Goal: Task Accomplishment & Management: Use online tool/utility

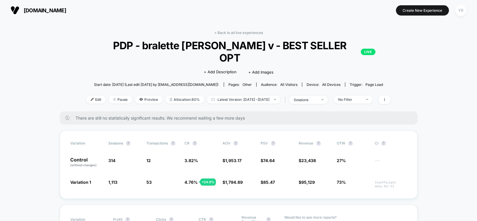
click at [462, 12] on div "YR" at bounding box center [460, 10] width 11 height 11
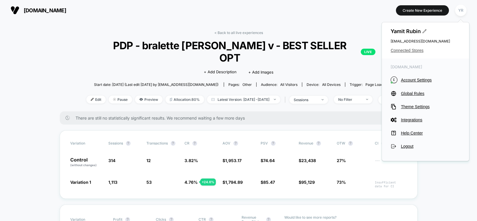
click at [408, 50] on span "Connected Stores" at bounding box center [426, 50] width 70 height 5
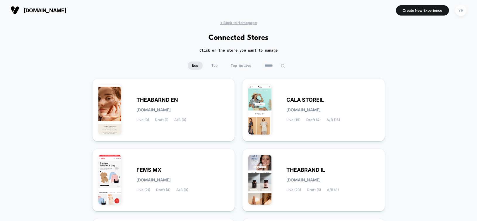
click at [461, 12] on div "YR" at bounding box center [460, 10] width 11 height 11
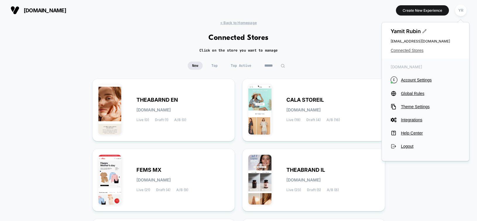
click at [409, 49] on span "Connected Stores" at bounding box center [426, 50] width 70 height 5
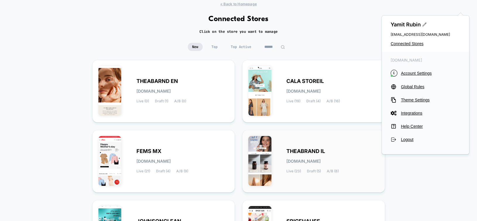
scroll to position [29, 0]
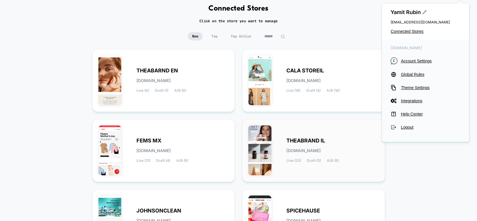
click at [293, 152] on span "[DOMAIN_NAME]" at bounding box center [304, 151] width 34 height 4
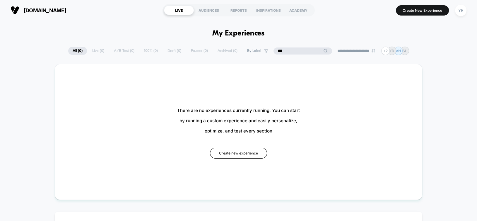
click at [298, 49] on input "***" at bounding box center [303, 50] width 59 height 7
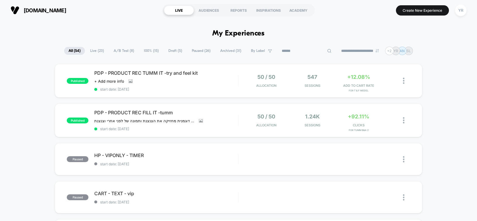
click at [120, 49] on span "A/B Test ( 8 )" at bounding box center [123, 51] width 29 height 8
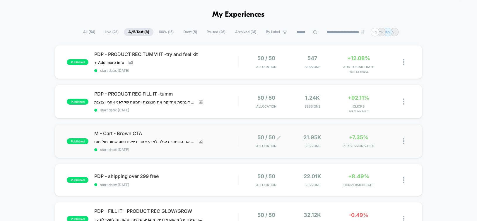
scroll to position [29, 0]
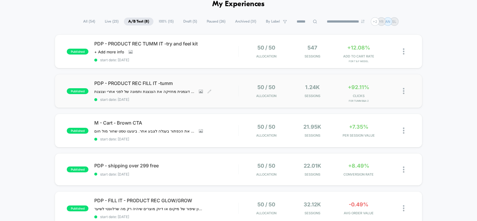
click at [221, 85] on span "PDP - PRODUCT REC FILL IT -tumm" at bounding box center [166, 83] width 144 height 6
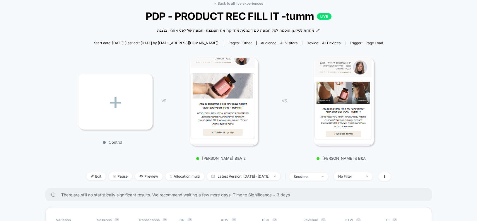
scroll to position [59, 0]
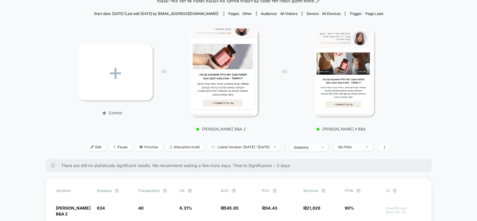
click at [240, 82] on img at bounding box center [224, 72] width 69 height 88
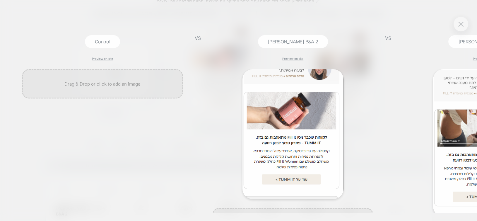
scroll to position [0, 0]
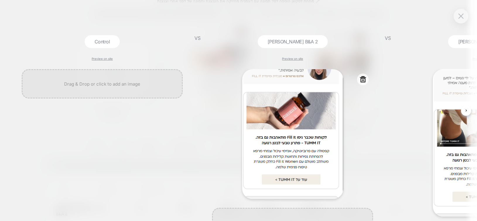
click at [364, 76] on icon at bounding box center [362, 79] width 7 height 7
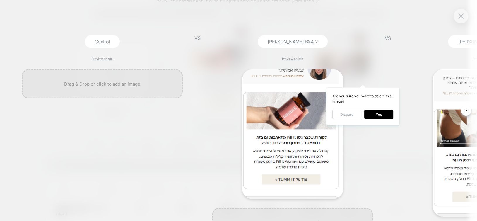
click at [361, 114] on button "Discard" at bounding box center [346, 114] width 29 height 9
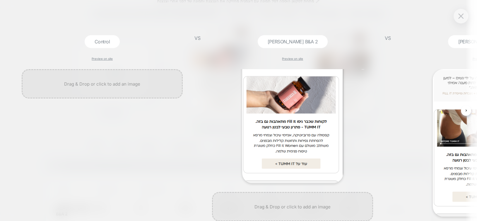
scroll to position [30, 0]
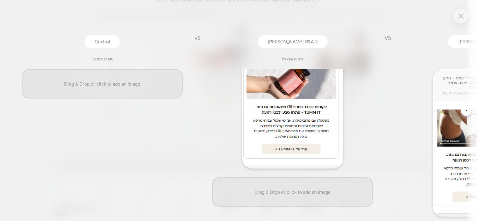
click at [456, 16] on div at bounding box center [461, 16] width 15 height 15
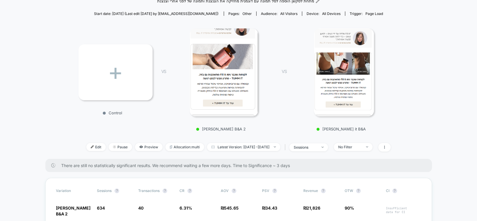
click at [244, 65] on img at bounding box center [224, 72] width 69 height 88
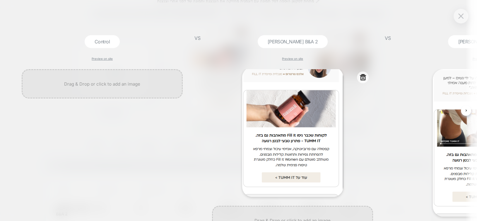
scroll to position [0, 0]
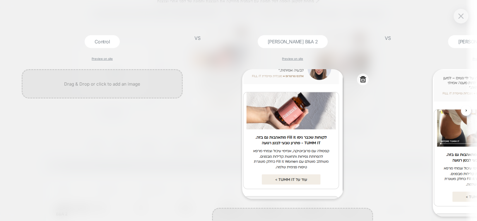
click at [313, 90] on img at bounding box center [292, 134] width 101 height 130
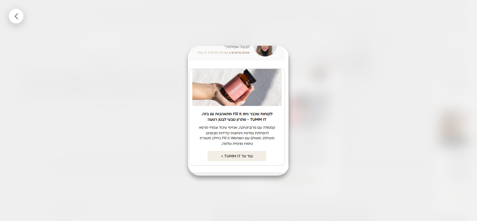
click at [11, 14] on div at bounding box center [16, 16] width 15 height 15
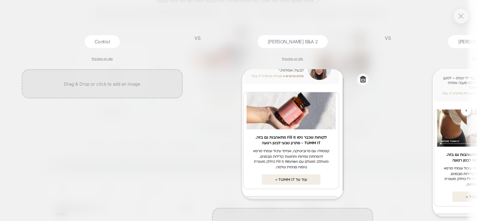
click at [364, 82] on icon at bounding box center [363, 79] width 6 height 6
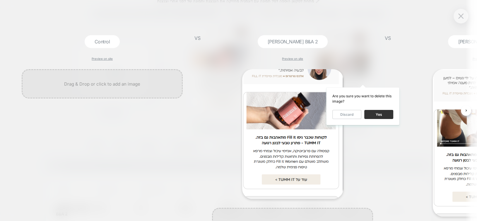
click at [390, 112] on button "Yes" at bounding box center [378, 114] width 29 height 9
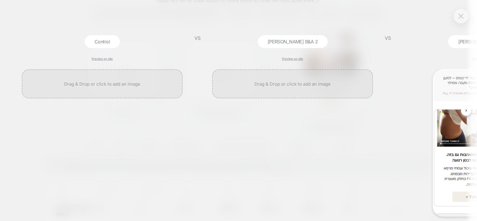
click at [457, 16] on button at bounding box center [461, 16] width 9 height 9
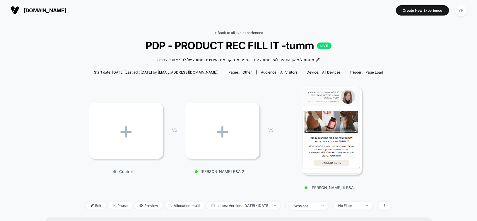
click at [244, 32] on link "< Back to all live experiences" at bounding box center [238, 32] width 49 height 4
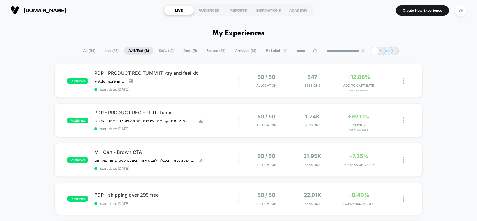
click at [92, 51] on span "All ( 54 )" at bounding box center [89, 51] width 21 height 8
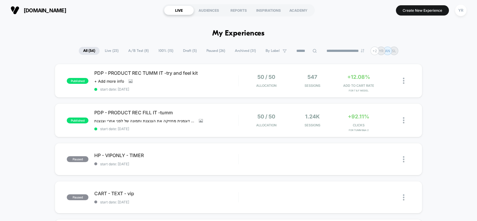
click at [108, 52] on span "Live ( 23 )" at bounding box center [111, 51] width 23 height 8
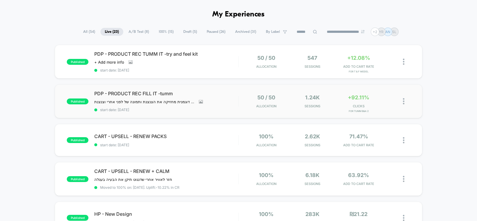
scroll to position [29, 0]
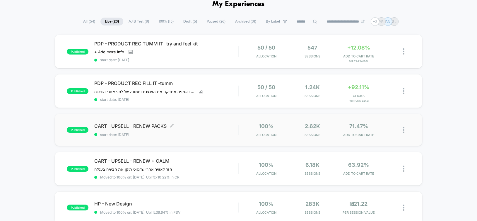
click at [227, 125] on span "CART - UPSELL - RENEW PACKS Click to edit experience details" at bounding box center [166, 126] width 144 height 6
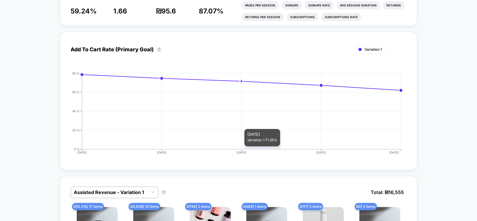
scroll to position [322, 0]
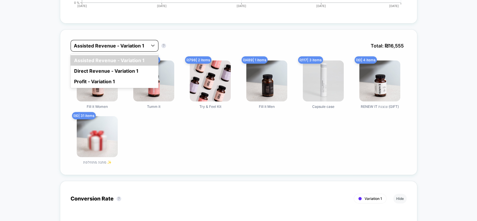
click at [136, 42] on div at bounding box center [109, 45] width 71 height 7
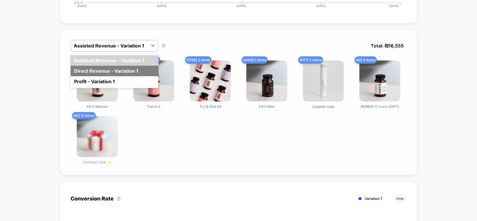
click at [126, 69] on div "Direct Revenue - Variation 1" at bounding box center [115, 71] width 88 height 11
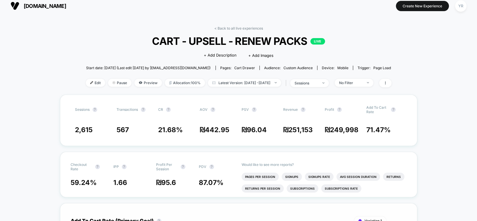
scroll to position [0, 0]
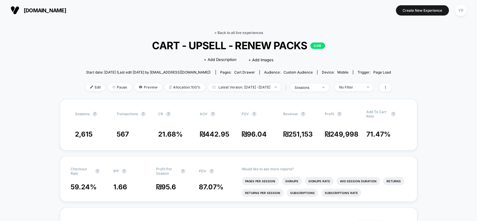
click at [242, 32] on link "< Back to all live experiences" at bounding box center [238, 32] width 49 height 4
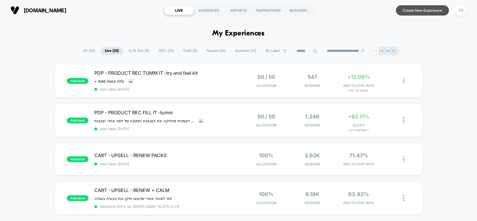
click at [428, 9] on button "Create New Experience" at bounding box center [422, 10] width 53 height 10
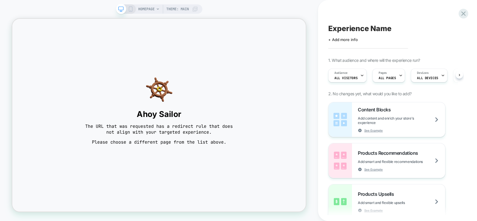
click at [351, 28] on span "Experience Name" at bounding box center [359, 28] width 63 height 9
type textarea "*"
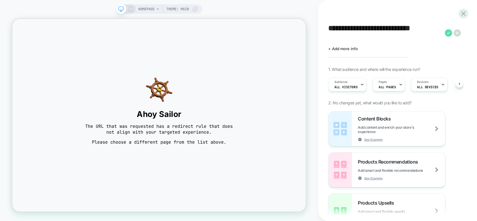
type textarea "**********"
click at [451, 35] on icon at bounding box center [448, 32] width 7 height 7
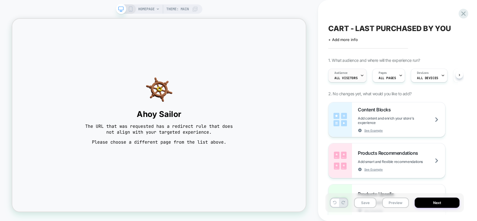
click at [343, 79] on span "All Visitors" at bounding box center [346, 78] width 23 height 4
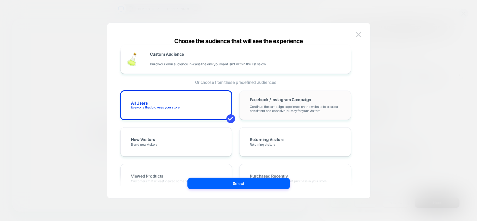
scroll to position [29, 0]
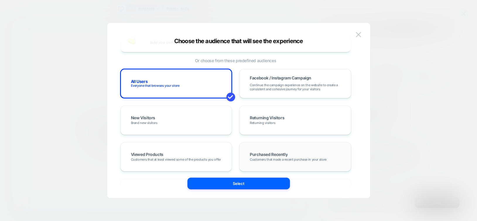
click at [278, 152] on span "Purchased Recently" at bounding box center [269, 154] width 38 height 5
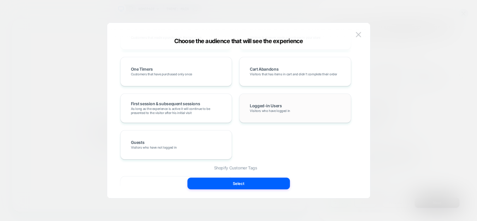
scroll to position [224, 0]
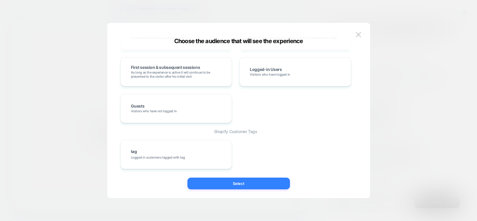
click at [266, 181] on button "Select" at bounding box center [238, 184] width 103 height 12
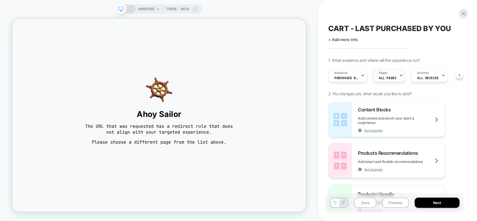
click at [394, 79] on span "ALL PAGES" at bounding box center [387, 78] width 17 height 4
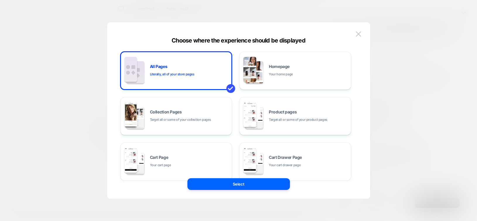
click at [313, 159] on div "Cart Drawer Page Your cart drawer page" at bounding box center [308, 161] width 79 height 13
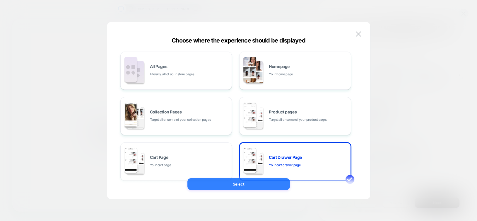
click at [280, 185] on button "Select" at bounding box center [238, 184] width 103 height 12
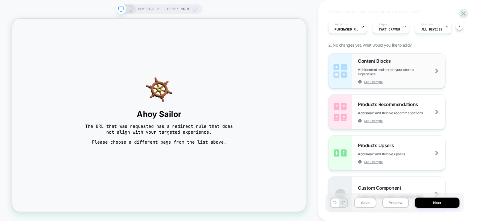
scroll to position [59, 0]
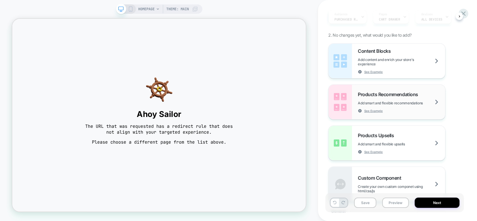
click at [345, 103] on img at bounding box center [340, 102] width 23 height 35
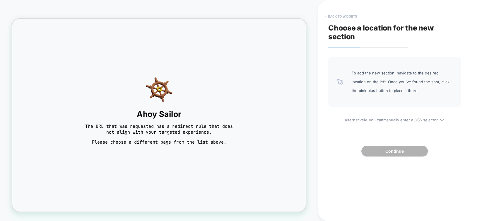
click at [354, 16] on button "< Back to widgets" at bounding box center [341, 16] width 37 height 9
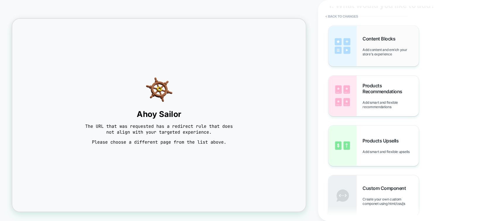
scroll to position [0, 0]
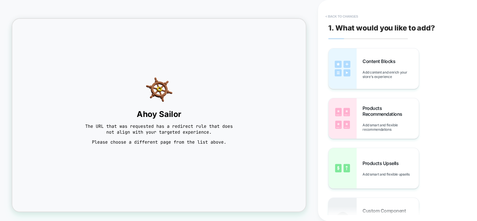
click at [347, 15] on button "< Back to changes" at bounding box center [342, 16] width 39 height 9
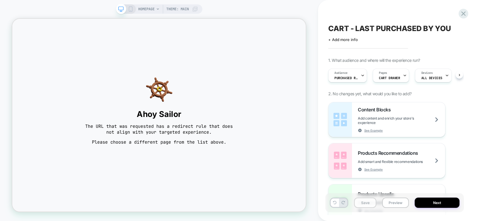
click at [373, 204] on button "Save" at bounding box center [365, 202] width 22 height 10
click at [155, 11] on div "HOMEPAGE Theme: MAIN" at bounding box center [168, 8] width 60 height 9
click at [144, 8] on span "HOMEPAGE" at bounding box center [146, 8] width 16 height 9
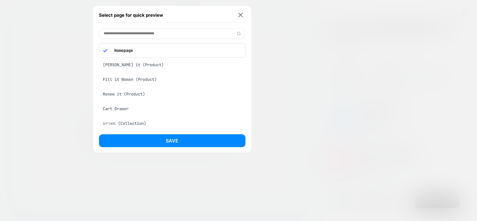
click at [185, 52] on p "Homepage" at bounding box center [176, 50] width 130 height 5
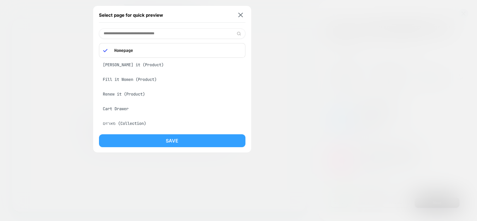
click at [221, 144] on button "Save" at bounding box center [172, 140] width 146 height 13
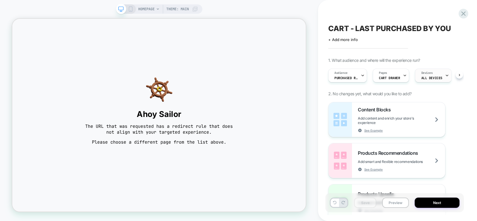
click at [429, 76] on span "ALL DEVICES" at bounding box center [431, 78] width 21 height 4
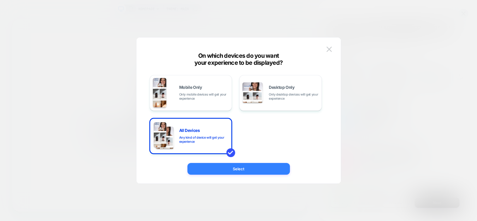
click at [260, 168] on button "Select" at bounding box center [238, 169] width 103 height 12
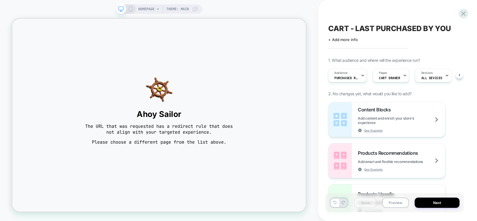
click at [149, 8] on span "HOMEPAGE" at bounding box center [146, 8] width 16 height 9
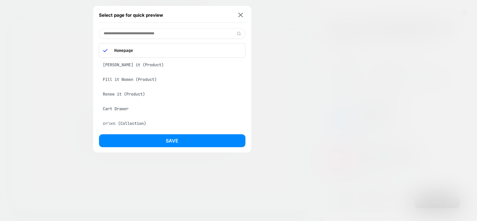
click at [151, 80] on div "Fill it Women (Product)" at bounding box center [172, 79] width 146 height 11
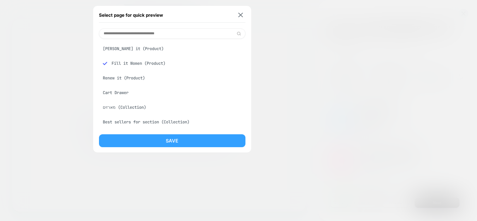
click at [158, 139] on button "Save" at bounding box center [172, 140] width 146 height 13
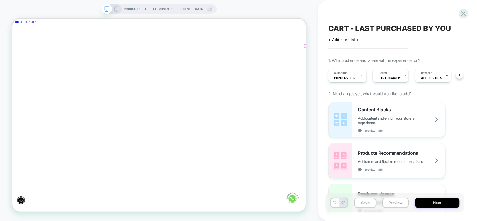
scroll to position [0, -354]
click at [111, 176] on icon "Remove Try &amp; Feel Kit - Try &amp; Feel Kit" at bounding box center [112, 177] width 2 height 2
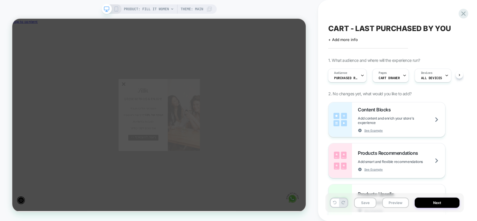
scroll to position [0, 0]
click at [161, 103] on icon "סגור" at bounding box center [160, 105] width 5 height 5
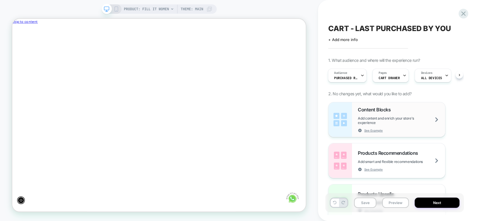
scroll to position [0, -354]
click at [347, 77] on span "Purchased Recently" at bounding box center [345, 78] width 23 height 4
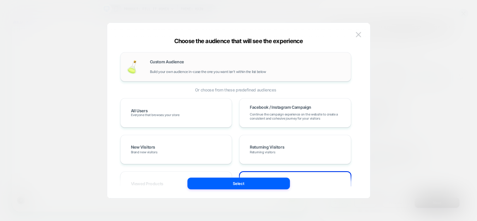
click at [253, 70] on span "Build your own audience in-case the one you want isn't within the list below" at bounding box center [208, 72] width 116 height 4
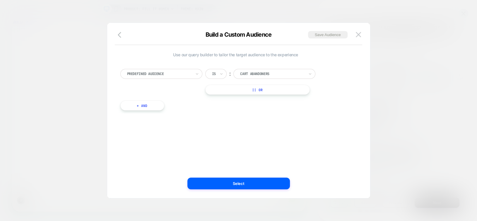
scroll to position [0, 0]
click at [248, 74] on div at bounding box center [272, 73] width 64 height 5
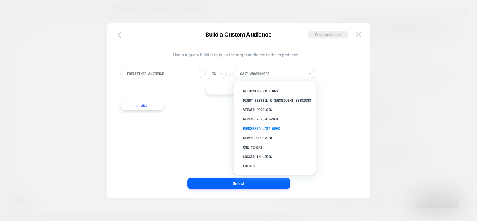
scroll to position [0, -354]
click at [276, 122] on div "Recently Purchased" at bounding box center [278, 119] width 76 height 9
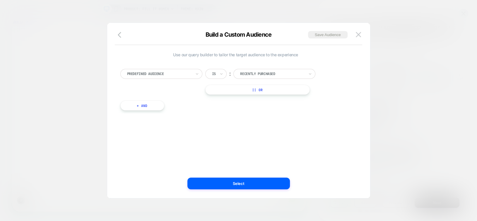
click at [138, 105] on button "+ And" at bounding box center [142, 105] width 44 height 10
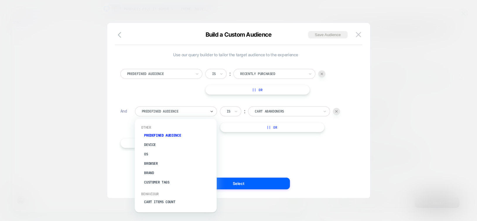
click at [160, 111] on div at bounding box center [174, 111] width 64 height 5
click at [174, 180] on div "Cart Total" at bounding box center [179, 181] width 76 height 9
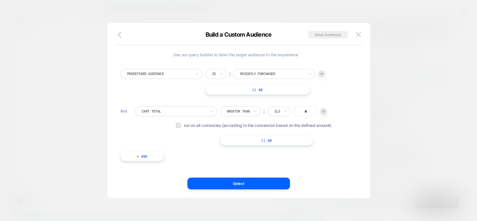
click at [244, 111] on div at bounding box center [238, 111] width 23 height 5
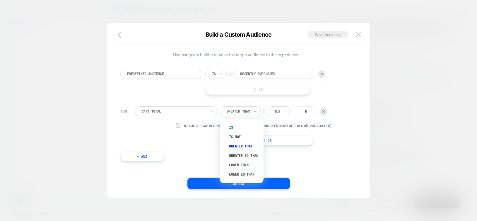
scroll to position [0, -354]
click at [234, 127] on div "Is" at bounding box center [245, 127] width 38 height 9
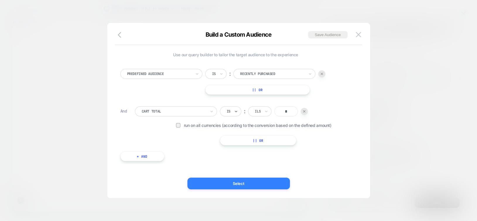
scroll to position [0, 0]
click at [257, 187] on button "Select" at bounding box center [238, 184] width 103 height 12
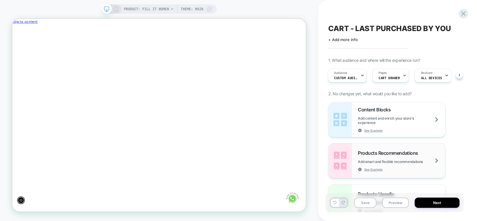
click at [347, 160] on img at bounding box center [340, 160] width 23 height 35
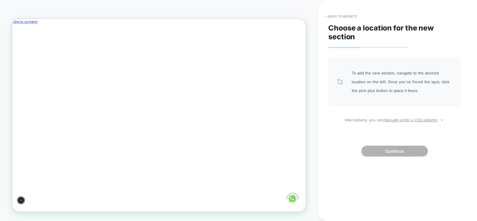
scroll to position [0, -354]
click at [401, 51] on div at bounding box center [468, 52] width 134 height 17
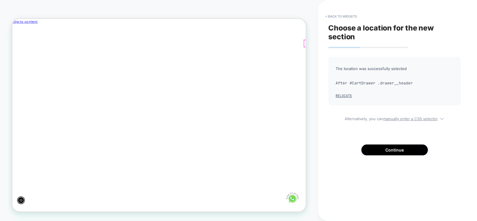
scroll to position [0, 0]
click at [376, 147] on button "Continue" at bounding box center [394, 149] width 66 height 11
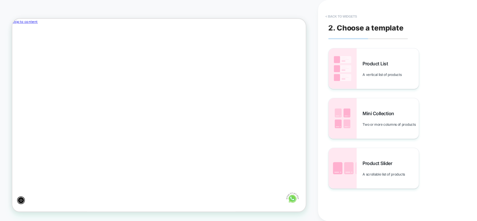
click at [340, 15] on button "< Back to widgets" at bounding box center [341, 16] width 37 height 9
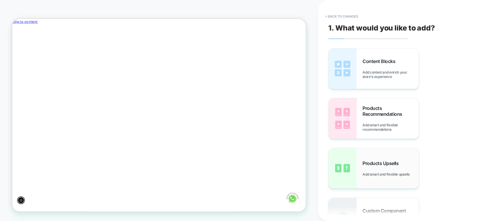
scroll to position [0, -354]
click at [347, 158] on img at bounding box center [343, 168] width 28 height 40
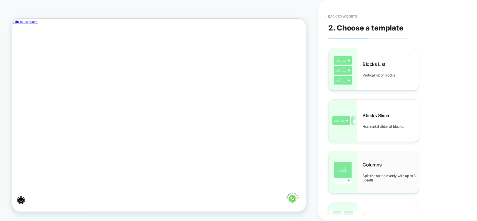
scroll to position [29, 0]
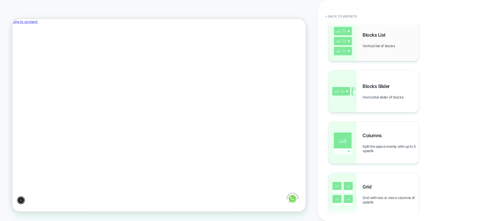
click at [347, 57] on img at bounding box center [343, 40] width 28 height 42
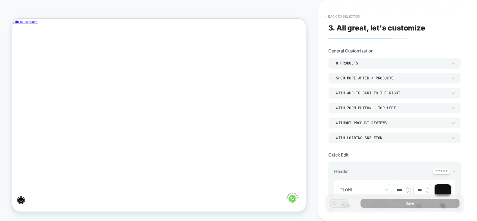
scroll to position [0, 0]
click at [376, 64] on div "8 Products" at bounding box center [392, 63] width 112 height 5
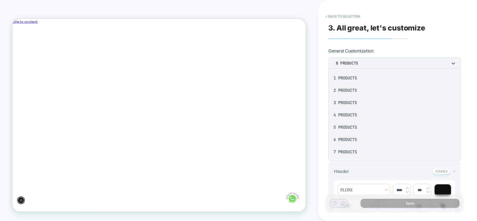
click at [370, 103] on div "3 Products" at bounding box center [395, 102] width 128 height 12
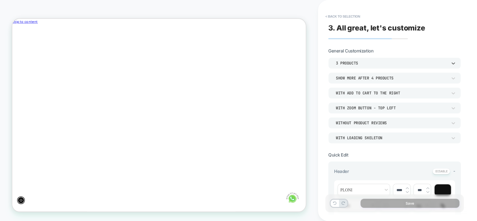
scroll to position [117, 0]
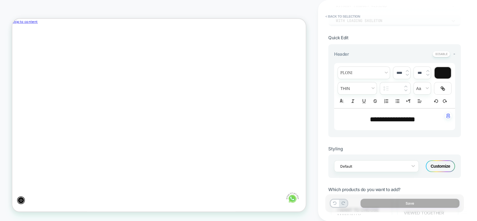
click at [379, 121] on span "**********" at bounding box center [392, 119] width 45 height 7
type input "****"
click at [379, 121] on span "**********" at bounding box center [392, 119] width 45 height 7
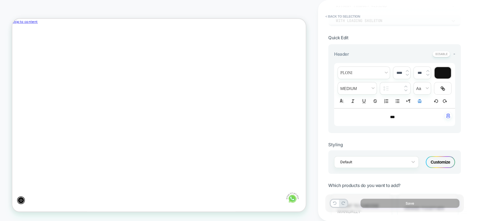
scroll to position [0, -354]
type input "****"
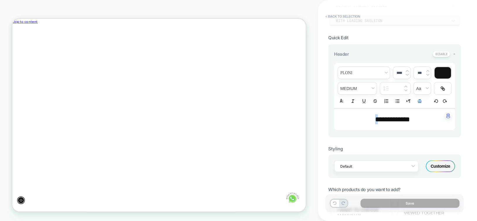
drag, startPoint x: 410, startPoint y: 118, endPoint x: 414, endPoint y: 118, distance: 3.8
click at [410, 118] on span "**********" at bounding box center [392, 119] width 35 height 7
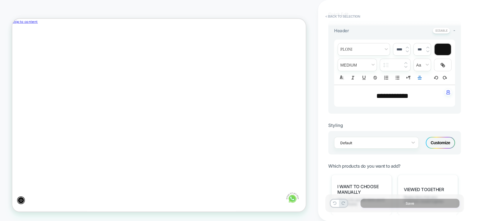
scroll to position [53, 0]
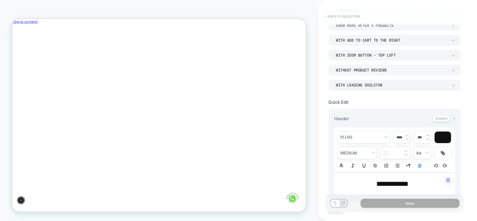
click at [348, 16] on button "< Back to selection" at bounding box center [343, 16] width 41 height 9
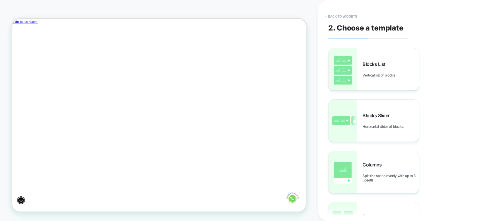
scroll to position [0, 0]
click at [353, 16] on button "< Back to widgets" at bounding box center [341, 16] width 37 height 9
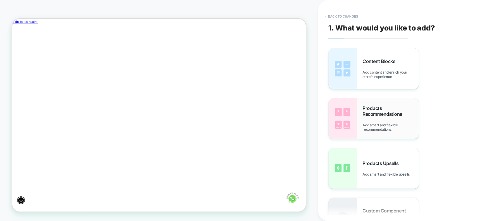
scroll to position [0, -354]
click at [354, 116] on img at bounding box center [343, 118] width 28 height 40
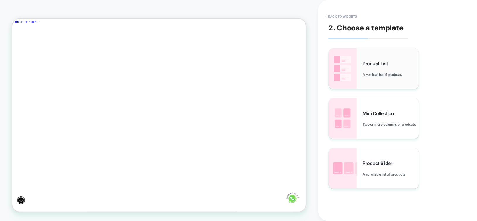
scroll to position [0, 0]
click at [345, 66] on img at bounding box center [343, 68] width 28 height 40
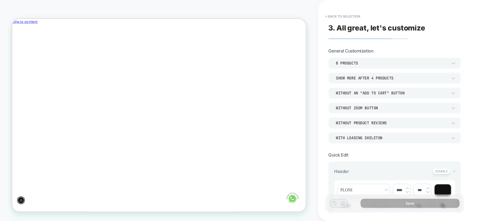
scroll to position [0, -354]
click at [347, 62] on div "8 Products" at bounding box center [392, 63] width 112 height 5
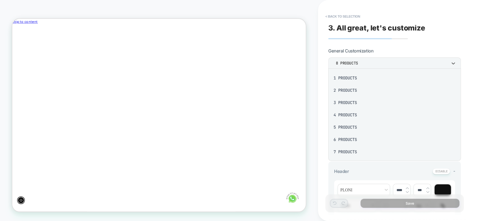
click at [347, 104] on div "3 Products" at bounding box center [395, 102] width 128 height 12
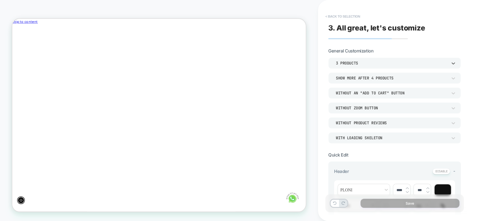
click at [361, 16] on button "< Back to selection" at bounding box center [343, 16] width 41 height 9
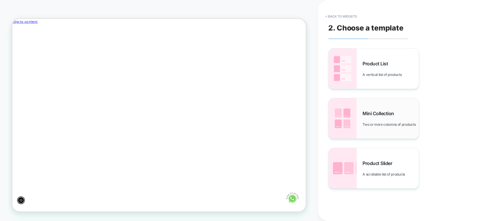
scroll to position [0, 0]
click at [343, 111] on img at bounding box center [343, 118] width 28 height 40
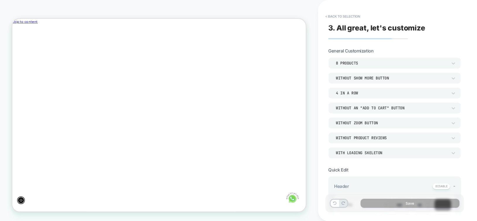
click at [347, 62] on div "8 Products" at bounding box center [392, 63] width 112 height 5
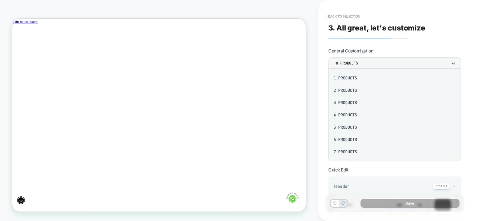
scroll to position [0, -354]
click at [349, 90] on div "2 Products" at bounding box center [395, 90] width 128 height 12
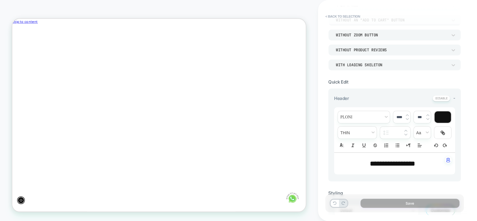
scroll to position [0, 0]
click at [389, 161] on span "**********" at bounding box center [392, 163] width 45 height 7
type input "****"
click at [389, 161] on span "**********" at bounding box center [392, 163] width 45 height 7
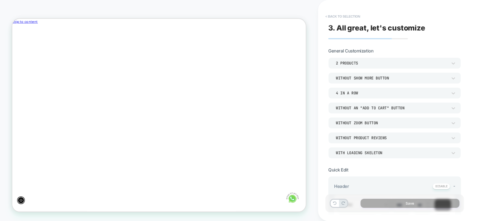
scroll to position [0, -354]
click at [337, 17] on button "< Back to selection" at bounding box center [343, 16] width 41 height 9
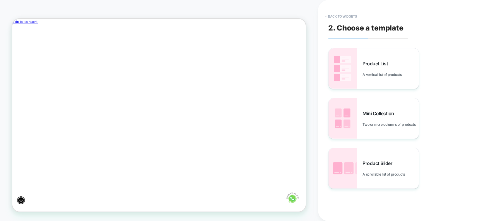
click at [337, 17] on button "< Back to widgets" at bounding box center [341, 16] width 37 height 9
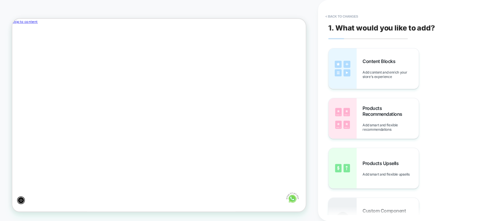
click at [337, 17] on button "< Back to changes" at bounding box center [342, 16] width 39 height 9
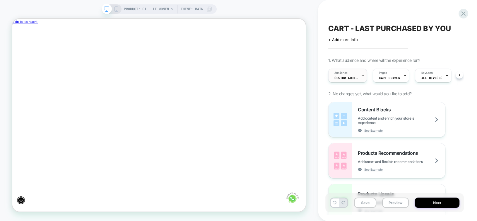
click at [349, 75] on div "Audience Custom Audience" at bounding box center [346, 75] width 35 height 13
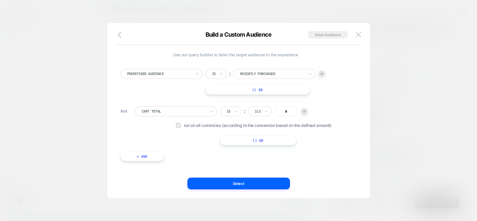
click at [321, 73] on img at bounding box center [322, 74] width 2 height 2
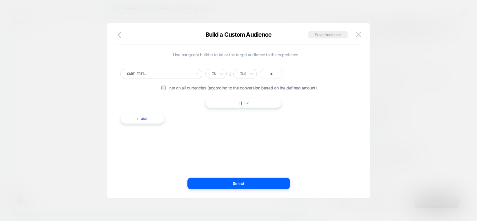
scroll to position [0, 0]
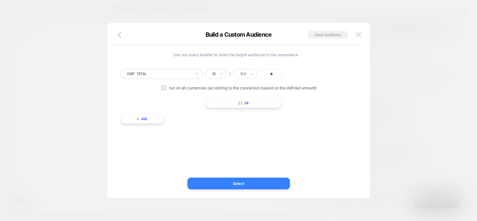
click at [223, 182] on button "Select" at bounding box center [238, 184] width 103 height 12
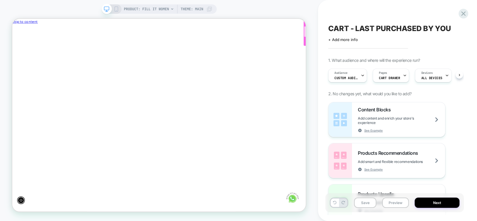
scroll to position [0, -354]
click at [401, 52] on div at bounding box center [468, 53] width 134 height 18
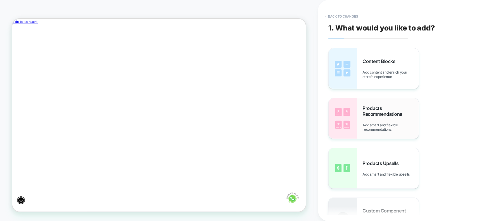
click at [342, 122] on img at bounding box center [343, 118] width 28 height 40
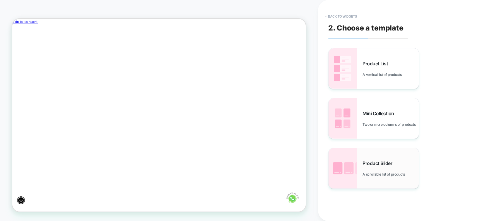
scroll to position [0, 0]
click at [342, 75] on img at bounding box center [343, 68] width 28 height 40
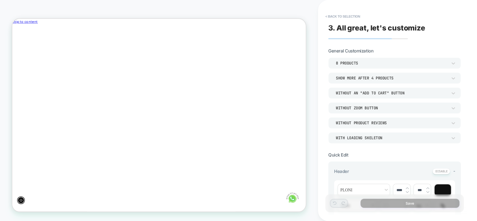
scroll to position [0, -354]
click at [345, 63] on div "8 Products" at bounding box center [392, 63] width 112 height 5
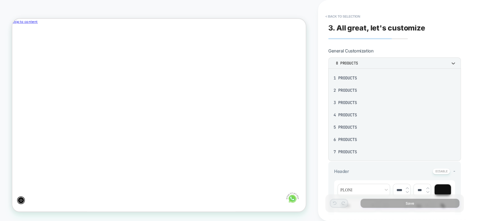
scroll to position [0, 0]
click at [347, 116] on div "4 Products" at bounding box center [395, 115] width 128 height 12
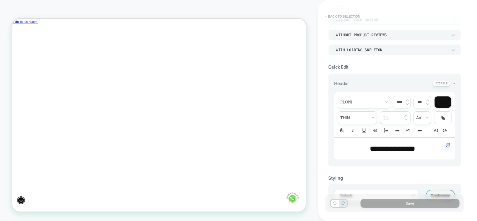
scroll to position [0, -354]
click at [389, 150] on span "**********" at bounding box center [392, 148] width 45 height 7
type input "****"
click at [389, 150] on span "**********" at bounding box center [392, 148] width 45 height 7
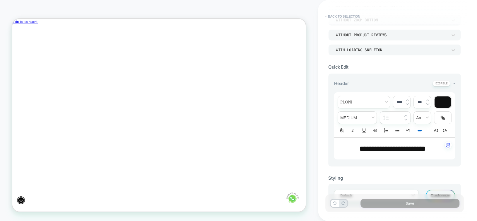
scroll to position [0, 0]
click at [389, 150] on span "**********" at bounding box center [392, 148] width 66 height 7
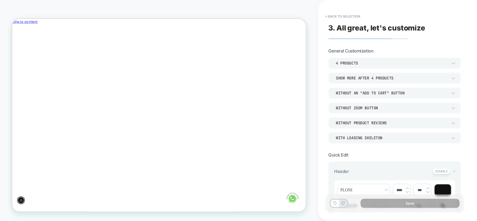
scroll to position [0, -354]
click at [358, 65] on div "4 Products" at bounding box center [392, 63] width 112 height 5
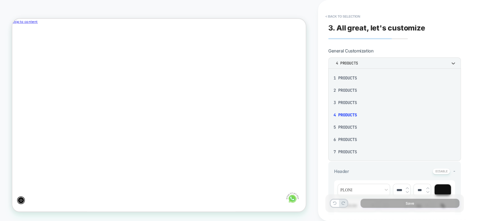
click at [351, 75] on div "1 Products" at bounding box center [395, 78] width 128 height 12
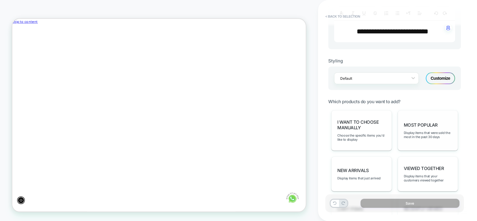
click at [421, 126] on div "Most Popular Display items that were sold the most in the past 30 days" at bounding box center [428, 130] width 61 height 40
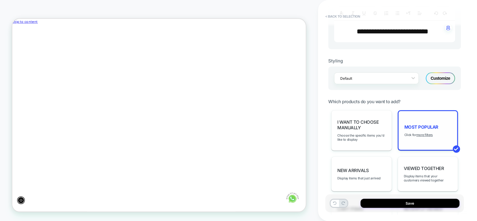
scroll to position [0, 0]
click at [423, 133] on u "more filters" at bounding box center [425, 135] width 16 height 4
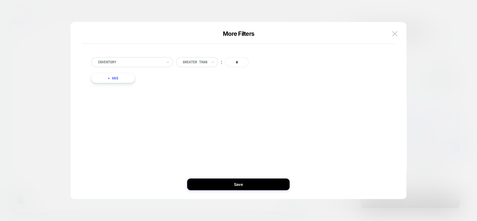
scroll to position [0, -354]
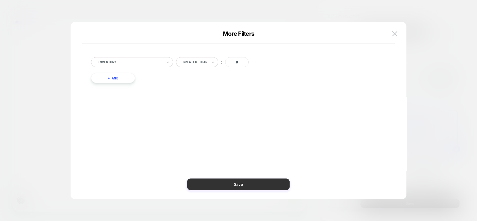
click at [243, 181] on button "Save" at bounding box center [238, 184] width 103 height 12
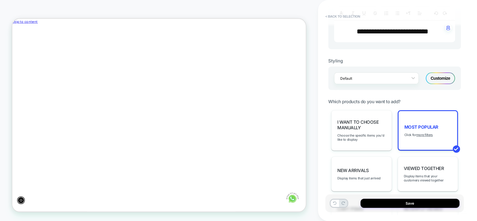
scroll to position [0, 0]
click at [371, 133] on span "Choose the specific items you'd like to display" at bounding box center [361, 137] width 48 height 8
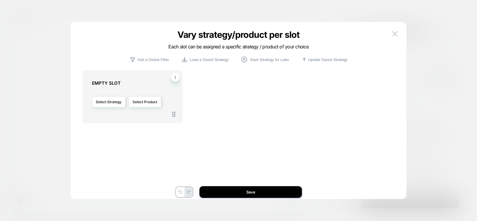
scroll to position [0, -354]
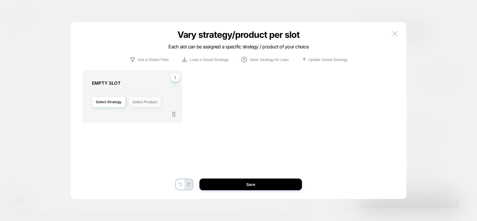
click at [148, 100] on button "Select Product" at bounding box center [145, 101] width 32 height 11
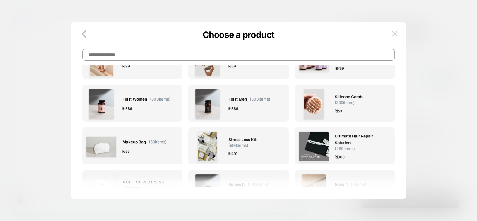
click at [149, 100] on span "Fill it Women ( 300 items)" at bounding box center [146, 99] width 48 height 7
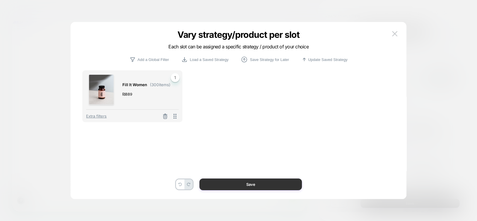
click at [254, 185] on button "Save" at bounding box center [250, 184] width 103 height 12
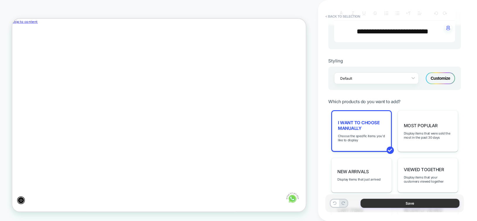
click at [418, 202] on button "Save" at bounding box center [410, 203] width 99 height 9
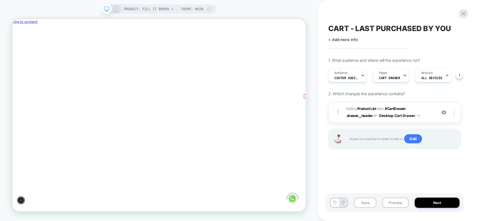
scroll to position [0, 0]
click at [367, 203] on button "Save" at bounding box center [365, 202] width 22 height 10
click at [372, 107] on b "Product List" at bounding box center [366, 108] width 19 height 4
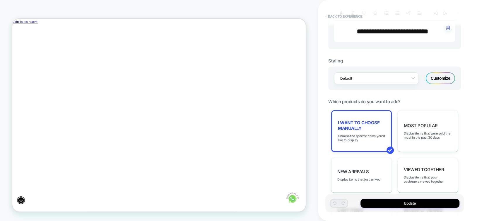
click at [358, 124] on span "I want to choose manually" at bounding box center [361, 125] width 47 height 11
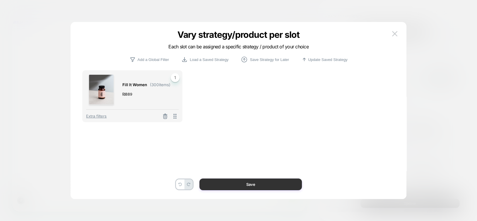
click at [258, 184] on button "Save" at bounding box center [250, 184] width 103 height 12
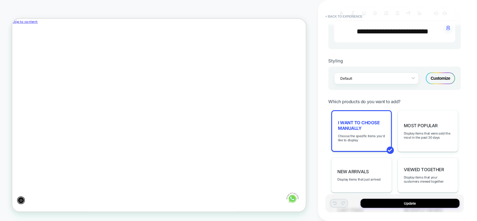
scroll to position [0, 0]
click at [351, 124] on span "I want to choose manually" at bounding box center [361, 125] width 47 height 11
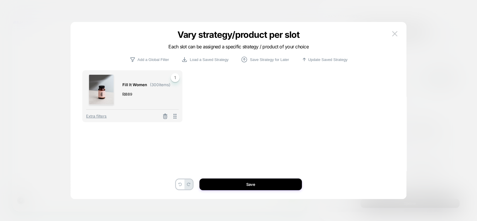
scroll to position [0, -354]
click at [173, 76] on span "1" at bounding box center [175, 77] width 9 height 9
click at [165, 117] on icon at bounding box center [165, 116] width 6 height 6
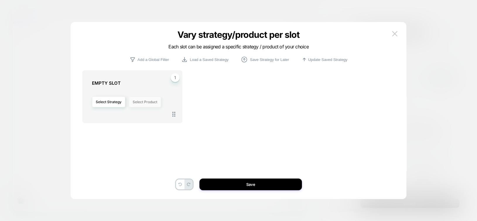
click at [141, 101] on button "Select Product" at bounding box center [145, 101] width 32 height 11
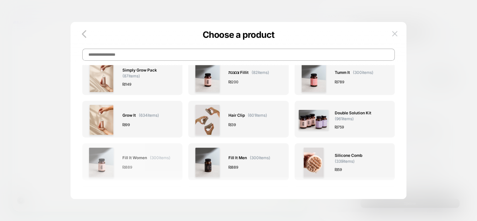
click at [160, 156] on span "( 300 items)" at bounding box center [160, 157] width 21 height 5
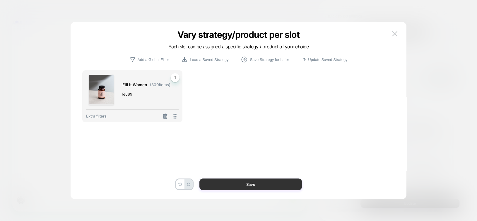
click at [254, 184] on button "Save" at bounding box center [250, 184] width 103 height 12
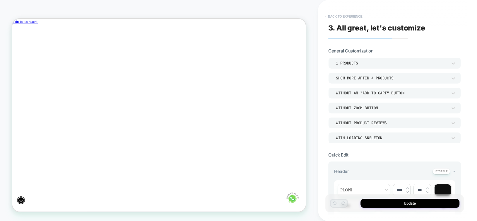
click at [343, 16] on button "< Back to experience" at bounding box center [344, 16] width 43 height 9
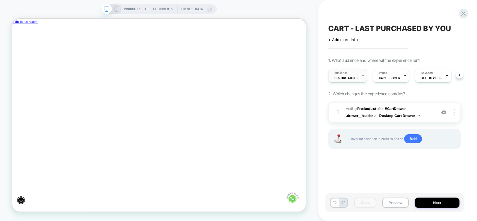
click at [345, 73] on span "Audience" at bounding box center [341, 73] width 13 height 4
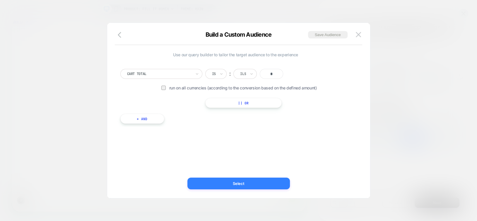
click at [255, 187] on button "Select" at bounding box center [238, 184] width 103 height 12
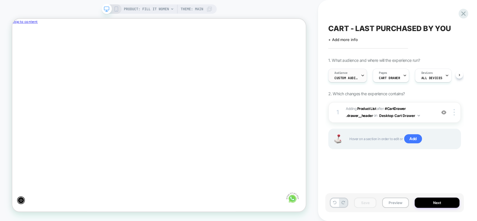
click at [353, 75] on div "Audience Custom Audience" at bounding box center [346, 75] width 35 height 13
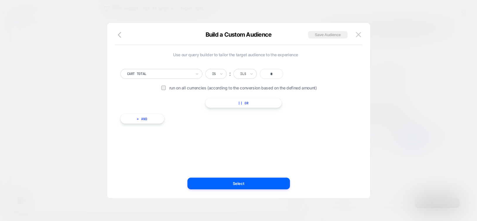
click at [145, 119] on button "+ And" at bounding box center [142, 119] width 44 height 10
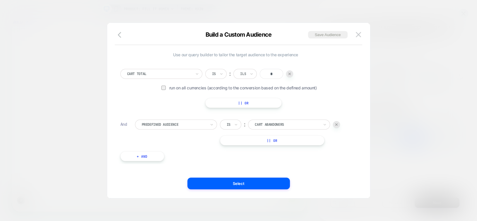
click at [158, 122] on div at bounding box center [174, 124] width 64 height 5
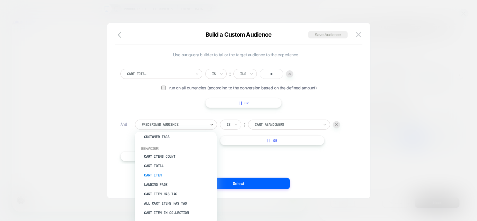
click at [169, 173] on div "Cart Item" at bounding box center [179, 174] width 76 height 9
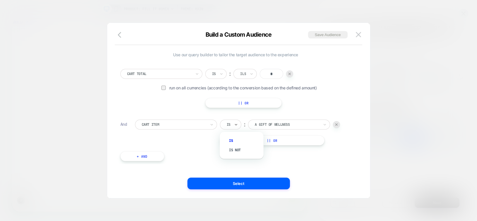
click at [226, 124] on div "Is" at bounding box center [228, 124] width 5 height 6
click at [263, 124] on div at bounding box center [287, 124] width 64 height 5
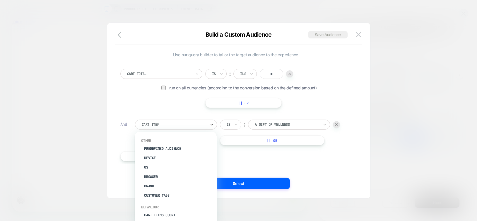
click at [177, 125] on div at bounding box center [174, 124] width 64 height 5
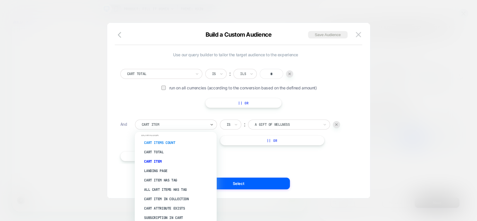
click at [183, 139] on div "Cart Items Count" at bounding box center [179, 142] width 76 height 9
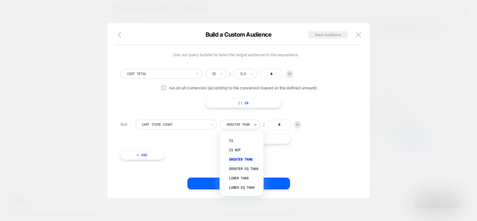
click at [235, 124] on div at bounding box center [238, 124] width 23 height 5
click at [235, 140] on div "Is" at bounding box center [245, 140] width 38 height 9
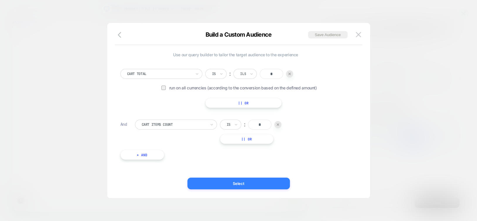
click at [249, 181] on button "Select" at bounding box center [238, 184] width 103 height 12
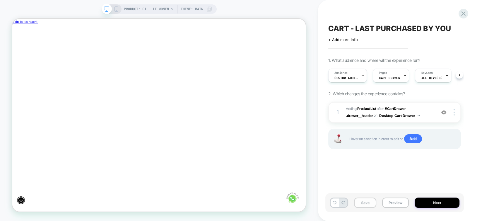
click at [365, 204] on button "Save" at bounding box center [365, 202] width 22 height 10
click at [367, 108] on b "Product List" at bounding box center [366, 108] width 19 height 4
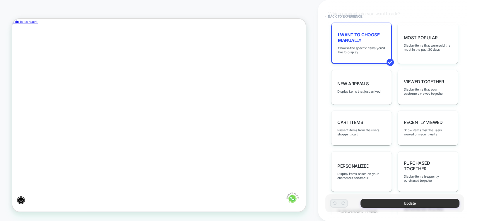
click at [402, 204] on button "Update" at bounding box center [410, 203] width 99 height 9
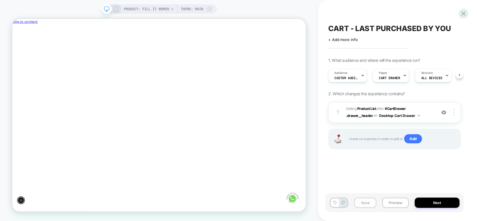
click at [371, 205] on button "Save" at bounding box center [365, 202] width 22 height 10
click at [116, 10] on icon at bounding box center [116, 8] width 5 height 5
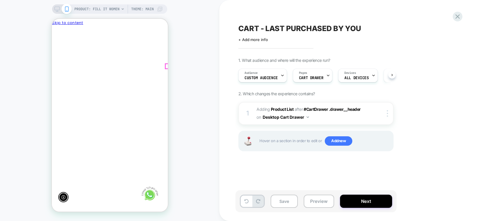
click at [123, 113] on icon "Remove RENEW IT צנצנת (GIFT)" at bounding box center [126, 116] width 6 height 6
click at [282, 110] on b "Product List" at bounding box center [282, 109] width 23 height 5
click at [273, 74] on div "Audience Custom Audience" at bounding box center [261, 75] width 45 height 13
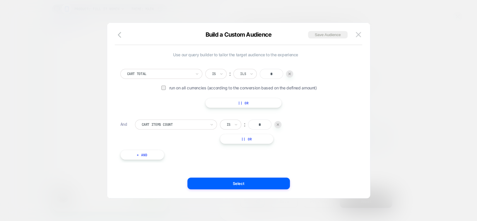
scroll to position [0, 0]
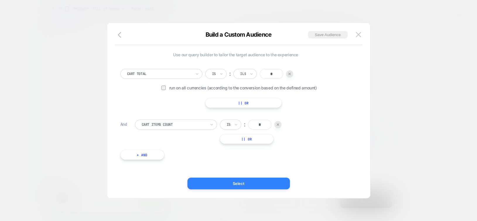
click at [249, 185] on button "Select" at bounding box center [238, 184] width 103 height 12
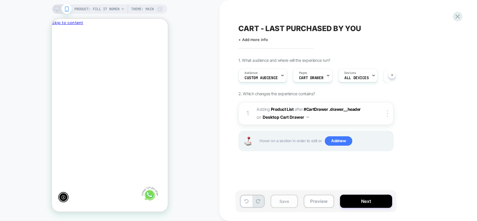
click at [278, 201] on button "Save" at bounding box center [284, 201] width 27 height 13
click at [355, 201] on button "Next" at bounding box center [366, 201] width 52 height 13
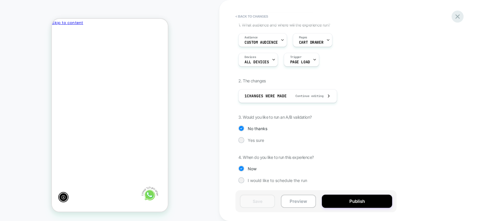
click at [456, 16] on icon at bounding box center [458, 17] width 8 height 8
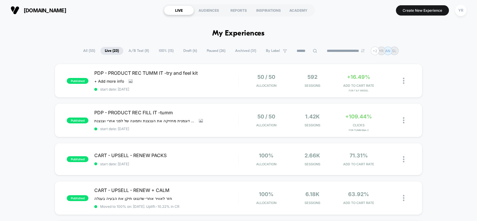
click at [190, 48] on span "Draft ( 6 )" at bounding box center [190, 51] width 23 height 8
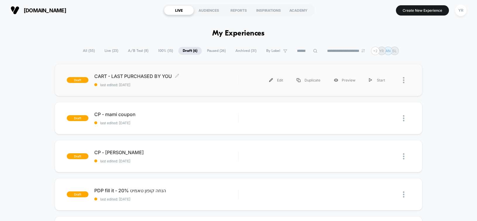
click at [204, 83] on span "last edited: [DATE]" at bounding box center [166, 85] width 144 height 4
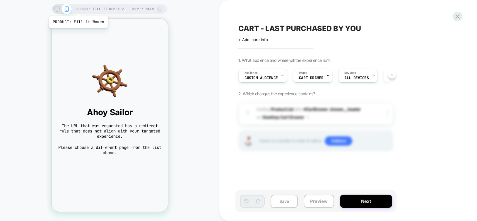
click at [78, 8] on span "PRODUCT: Fill it Women" at bounding box center [96, 8] width 45 height 9
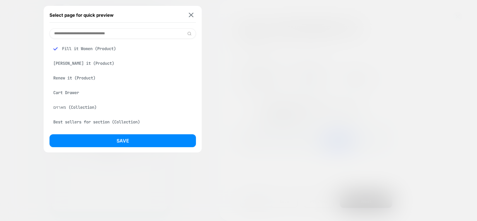
click at [85, 60] on div "Tumm it (Product)" at bounding box center [123, 63] width 146 height 11
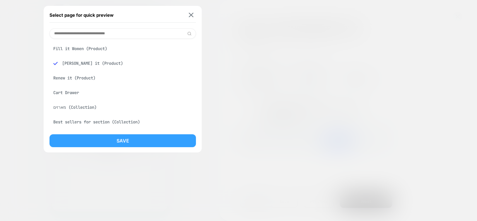
click at [120, 137] on button "Save" at bounding box center [123, 140] width 146 height 13
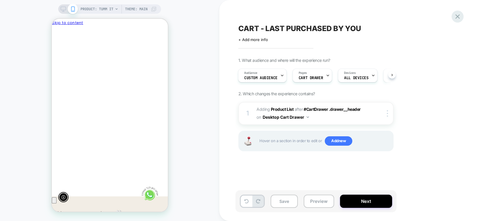
click at [456, 15] on icon at bounding box center [458, 16] width 4 height 4
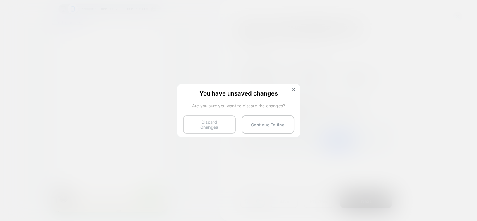
click at [213, 125] on button "Discard Changes" at bounding box center [209, 124] width 53 height 18
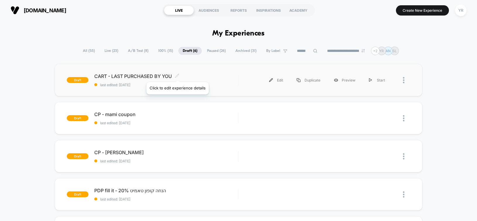
click at [177, 75] on icon at bounding box center [177, 76] width 4 height 4
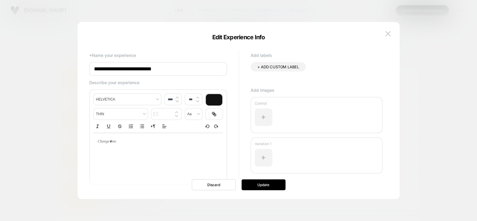
click at [190, 70] on input "**********" at bounding box center [158, 68] width 138 height 13
type input "**********"
type input "****"
click at [194, 142] on p at bounding box center [155, 141] width 113 height 5
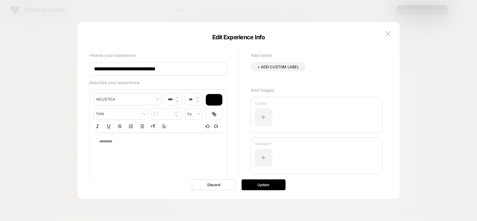
click at [198, 145] on div "*********" at bounding box center [157, 141] width 129 height 17
click at [261, 186] on button "Update" at bounding box center [264, 184] width 44 height 11
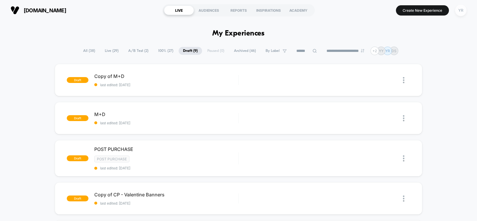
click at [462, 8] on div "YR" at bounding box center [460, 10] width 11 height 11
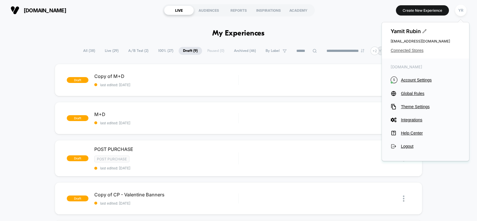
click at [405, 51] on span "Connected Stores" at bounding box center [426, 50] width 70 height 5
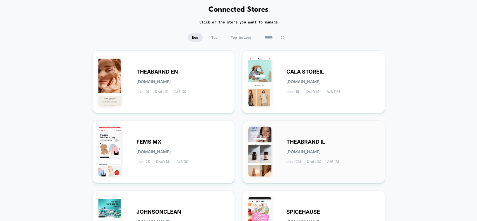
scroll to position [59, 0]
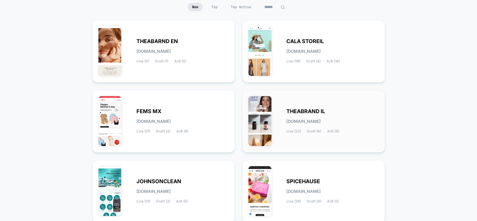
click at [262, 121] on img at bounding box center [259, 121] width 23 height 50
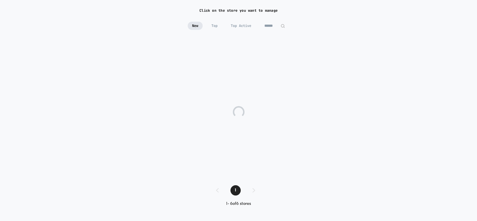
scroll to position [39, 0]
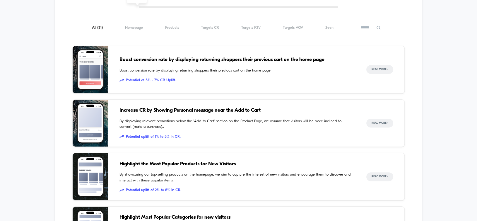
scroll to position [469, 0]
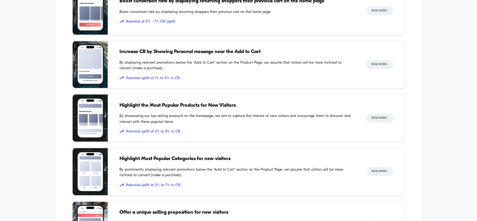
click at [148, 107] on span "Highlight the Most Popular Products for New Visitors" at bounding box center [237, 106] width 235 height 8
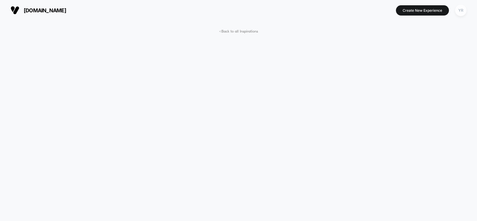
click at [459, 12] on div "YR" at bounding box center [460, 10] width 11 height 11
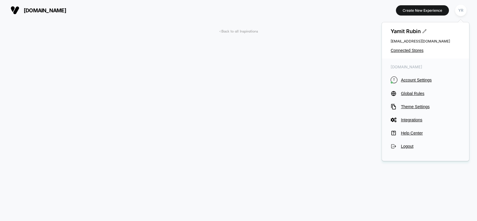
click at [247, 30] on span "< Back to all Inspirations" at bounding box center [238, 31] width 39 height 4
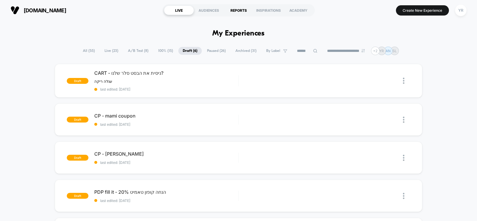
click at [241, 11] on div "REPORTS" at bounding box center [239, 10] width 30 height 9
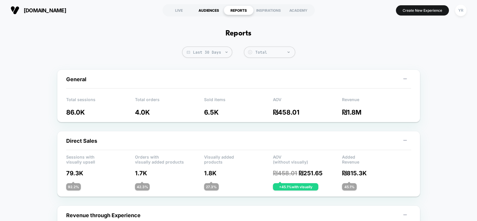
click at [212, 10] on div "AUDIENCES" at bounding box center [209, 10] width 30 height 9
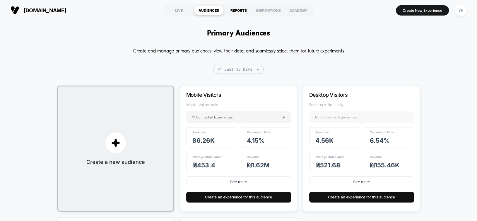
click at [241, 11] on div "REPORTS" at bounding box center [239, 10] width 30 height 9
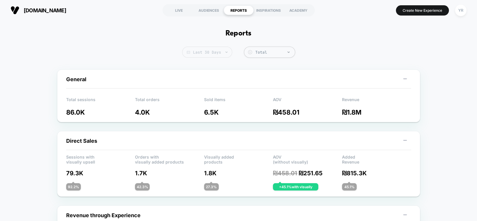
click at [219, 53] on span "Last 30 Days" at bounding box center [207, 52] width 50 height 11
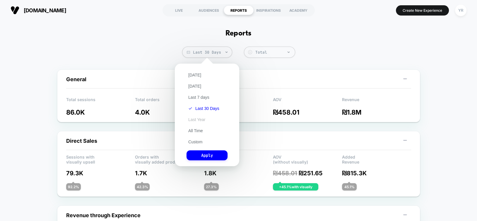
click at [191, 119] on button "Last Year" at bounding box center [197, 119] width 21 height 5
click at [198, 158] on button "Apply" at bounding box center [207, 155] width 41 height 10
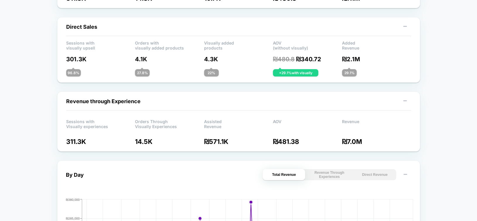
scroll to position [117, 0]
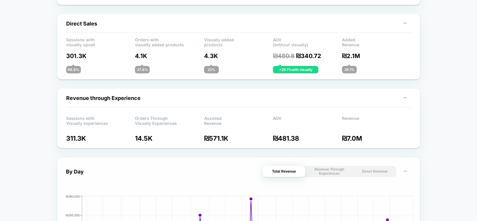
click at [380, 171] on button "Direct Revenue" at bounding box center [375, 171] width 42 height 11
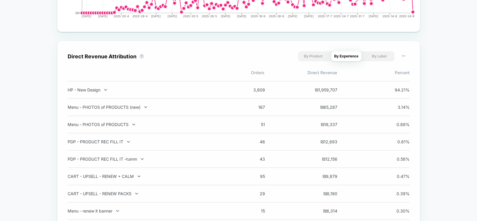
scroll to position [523, 0]
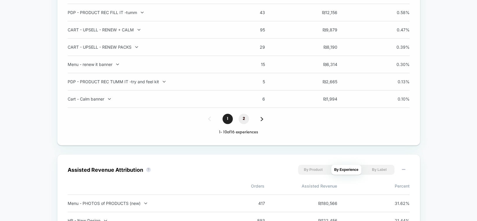
click at [244, 118] on span "2" at bounding box center [244, 119] width 10 height 10
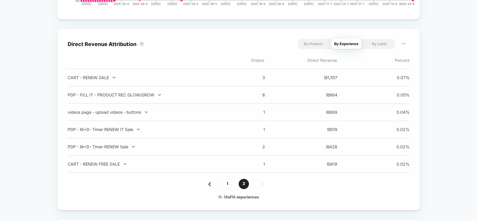
scroll to position [424, 0]
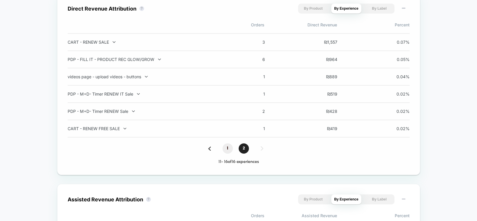
click at [223, 150] on span "1" at bounding box center [228, 148] width 10 height 10
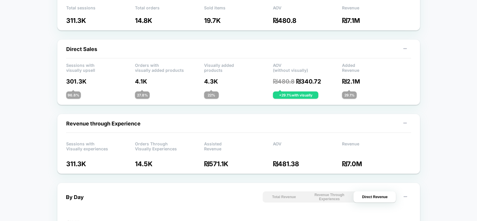
scroll to position [0, 0]
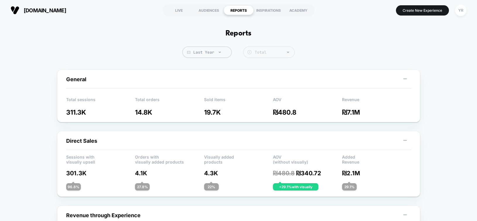
click at [266, 56] on div "Total" at bounding box center [268, 52] width 51 height 11
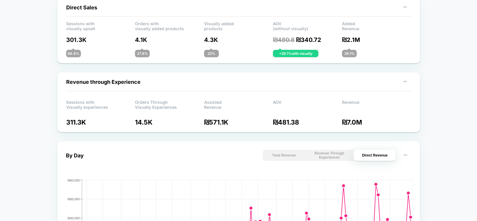
scroll to position [205, 0]
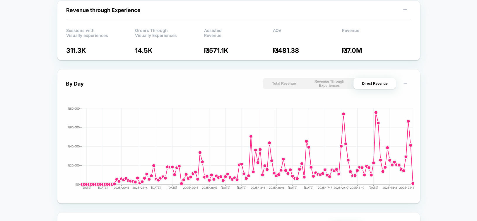
click at [283, 85] on button "Total Revenue" at bounding box center [284, 83] width 42 height 11
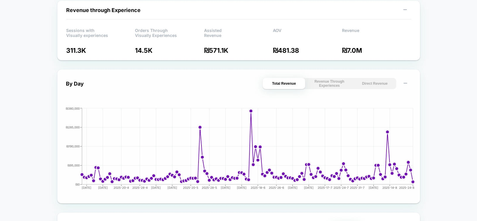
click at [325, 81] on button "Revenue Through Experiences" at bounding box center [329, 83] width 42 height 11
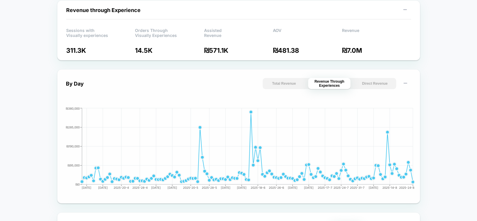
click at [366, 85] on button "Direct Revenue" at bounding box center [375, 83] width 42 height 11
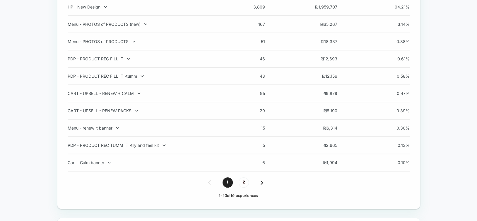
scroll to position [469, 0]
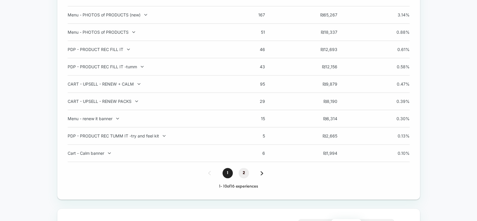
click at [245, 173] on span "2" at bounding box center [244, 173] width 10 height 10
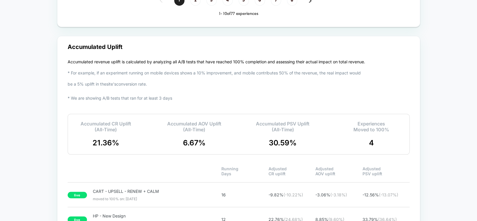
scroll to position [1102, 0]
